Goal: Task Accomplishment & Management: Manage account settings

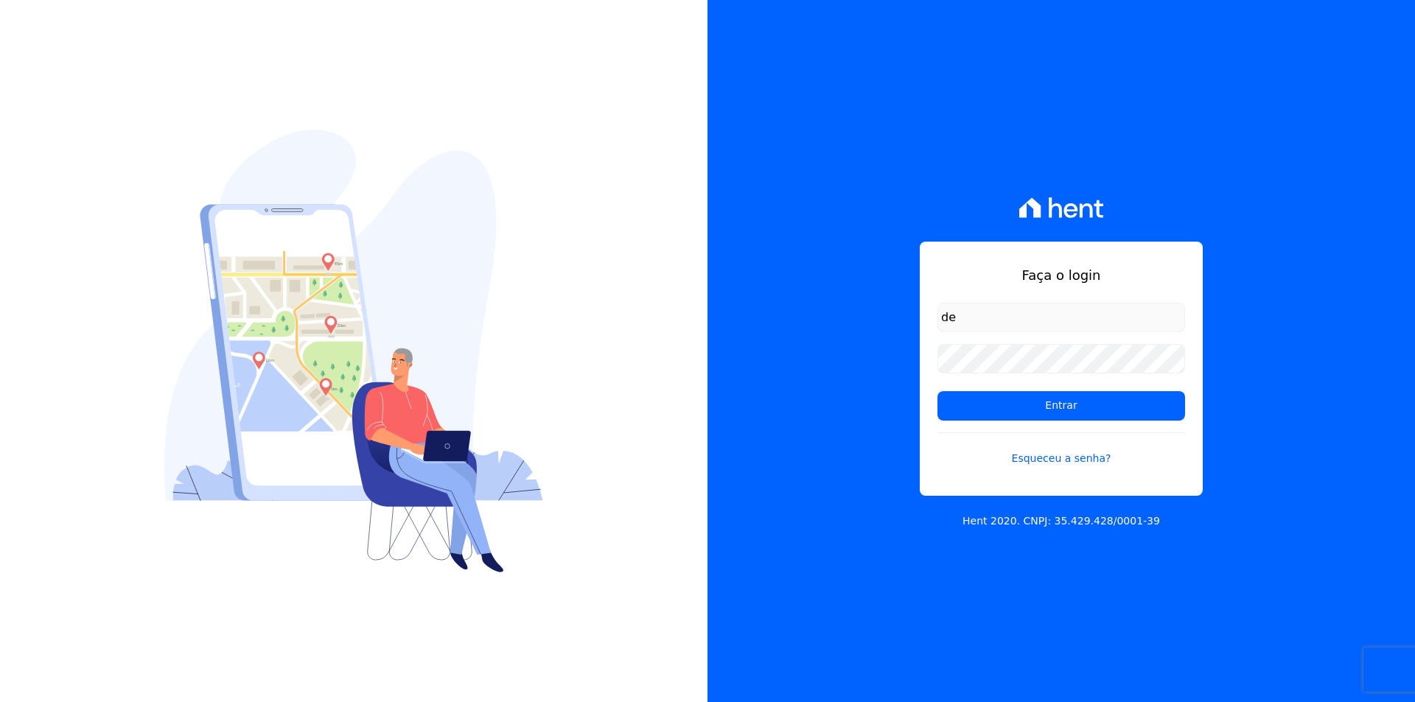
type input "[EMAIL_ADDRESS][DOMAIN_NAME]"
click at [1058, 457] on link "Esqueceu a senha?" at bounding box center [1061, 450] width 248 height 34
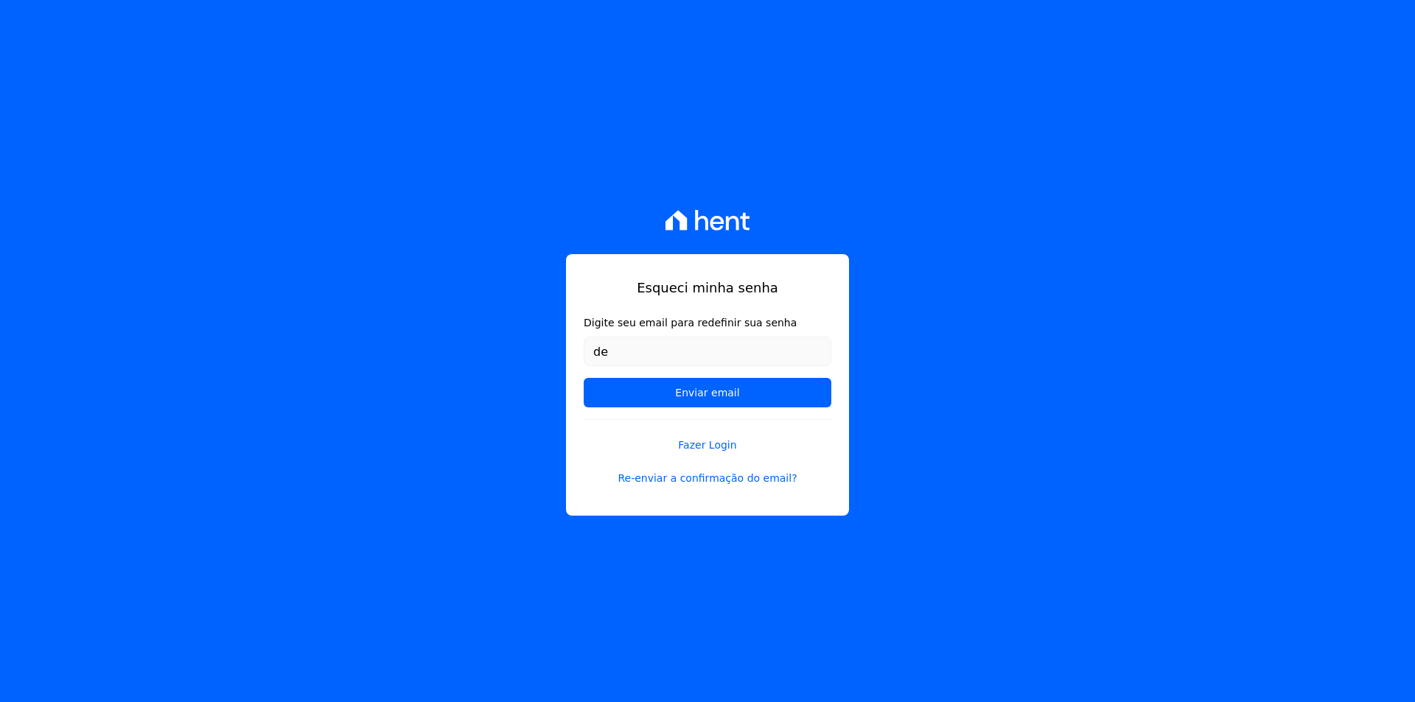
type input "[EMAIL_ADDRESS][DOMAIN_NAME]"
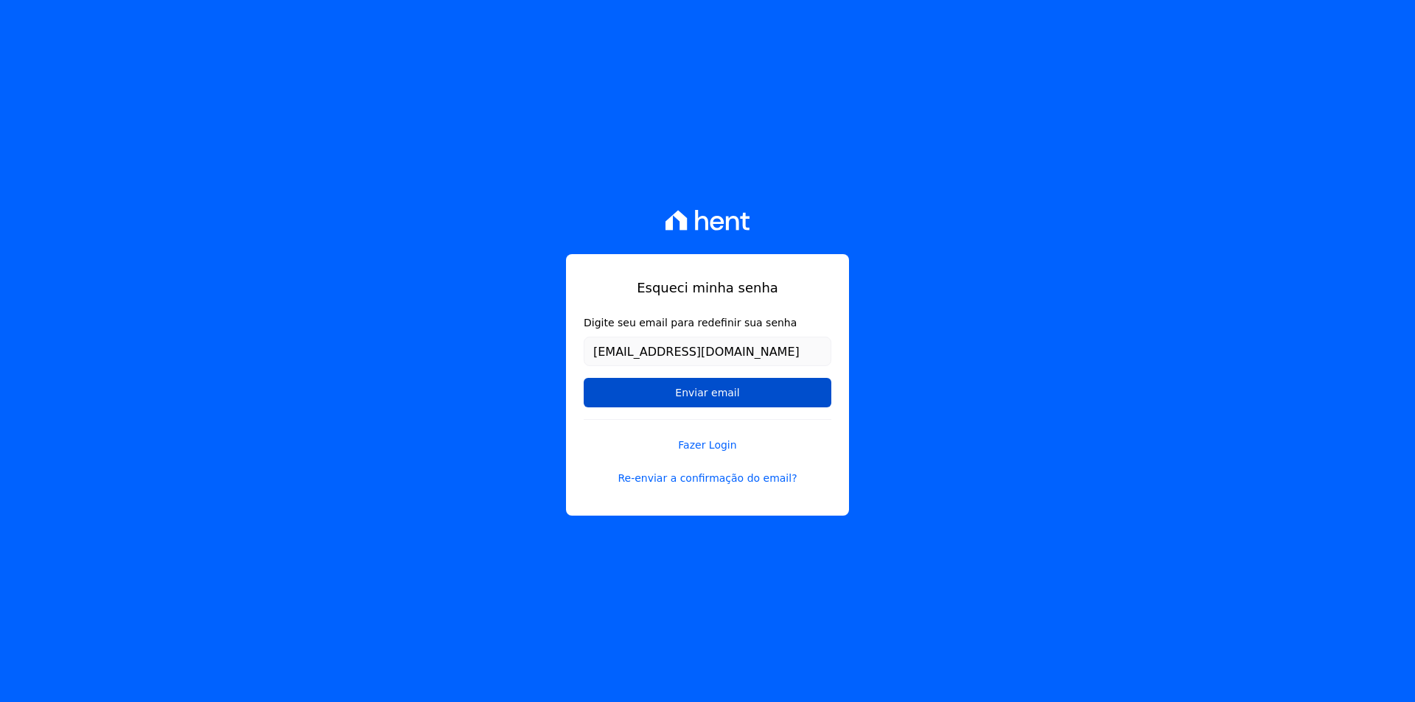
click at [701, 388] on input "Enviar email" at bounding box center [708, 392] width 248 height 29
click at [700, 396] on input "Enviar email" at bounding box center [708, 392] width 248 height 29
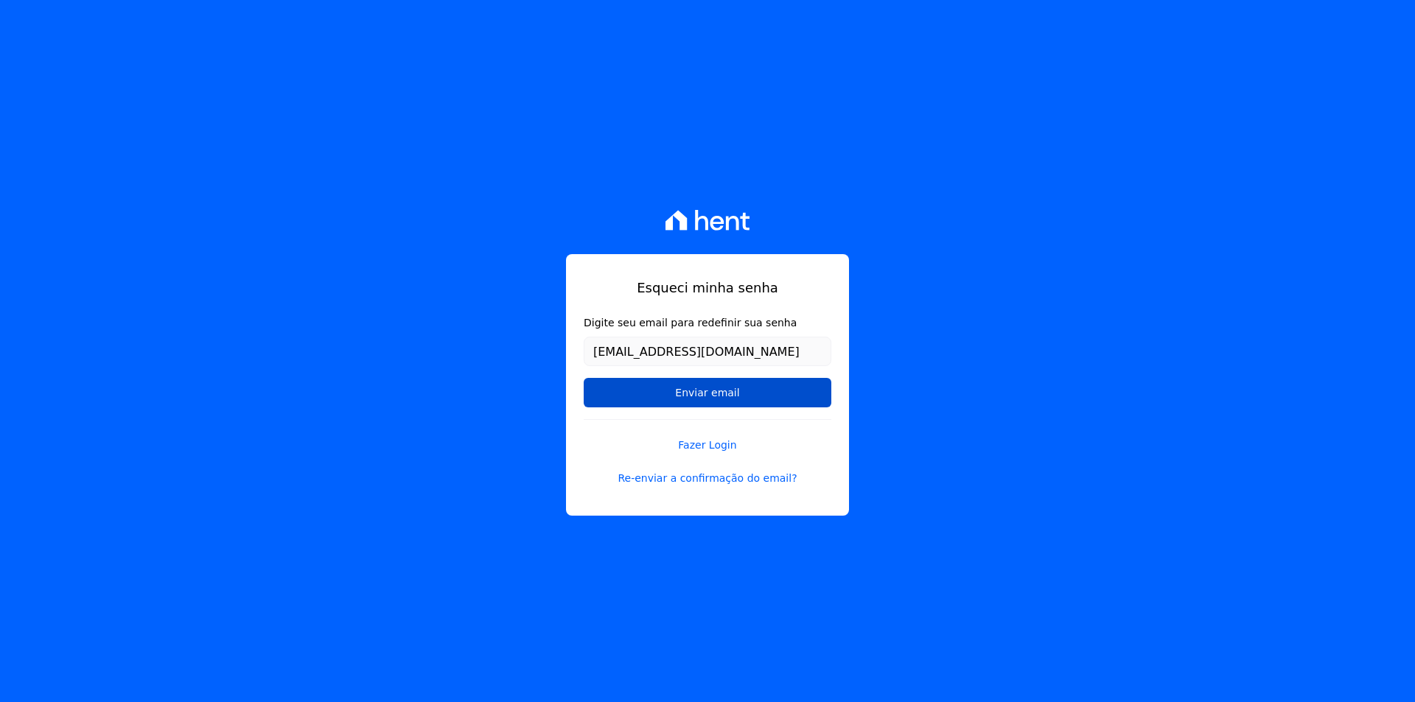
click at [700, 396] on input "Enviar email" at bounding box center [708, 392] width 248 height 29
click at [691, 482] on link "Re-enviar a confirmação do email?" at bounding box center [708, 478] width 248 height 15
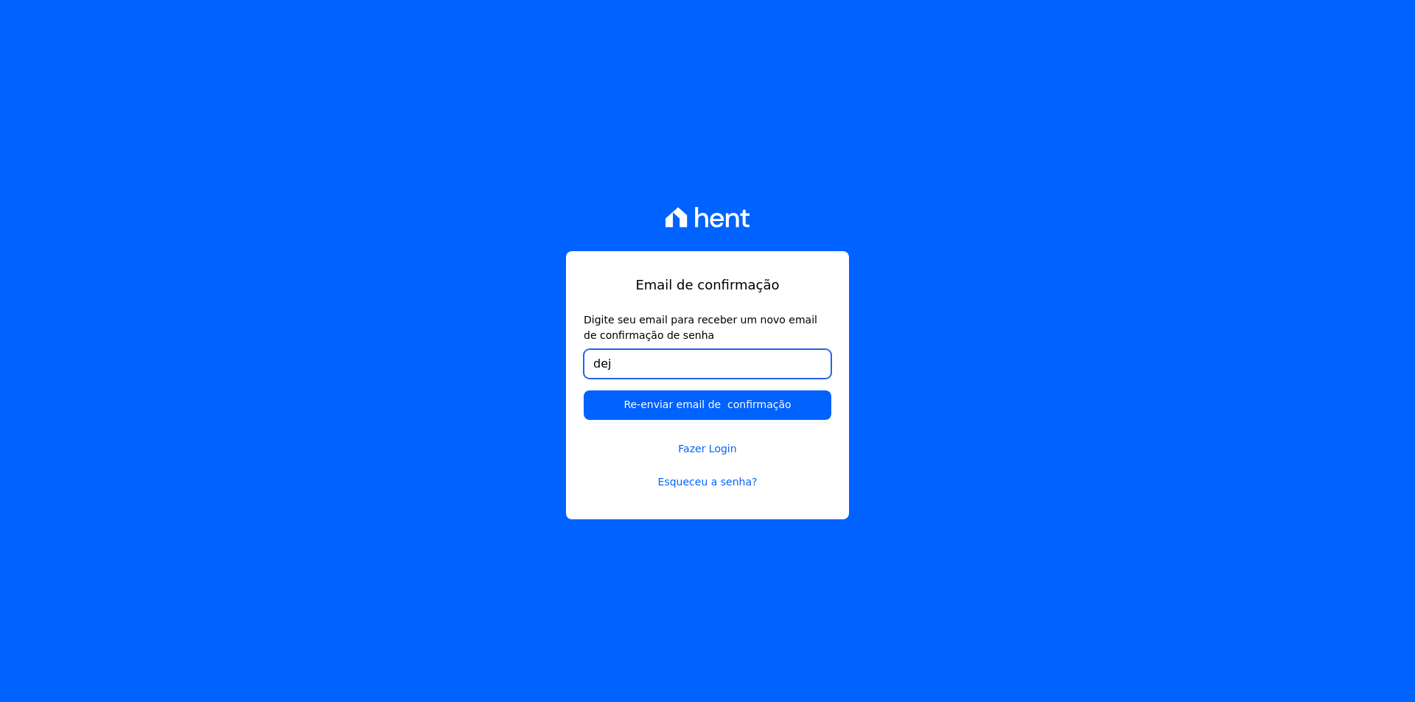
type input "[EMAIL_ADDRESS][DOMAIN_NAME]"
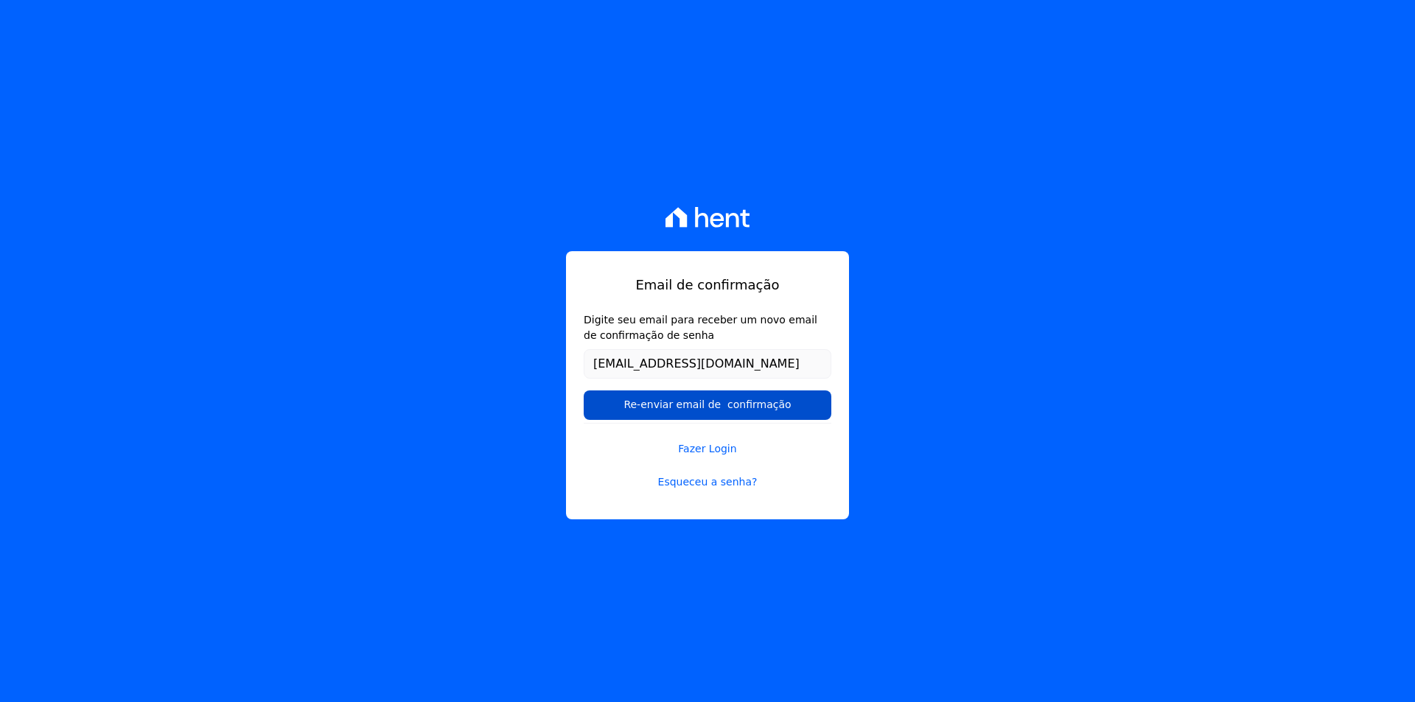
click at [710, 408] on input "Re-enviar email de confirmação" at bounding box center [708, 405] width 248 height 29
